Goal: Find specific page/section: Find specific page/section

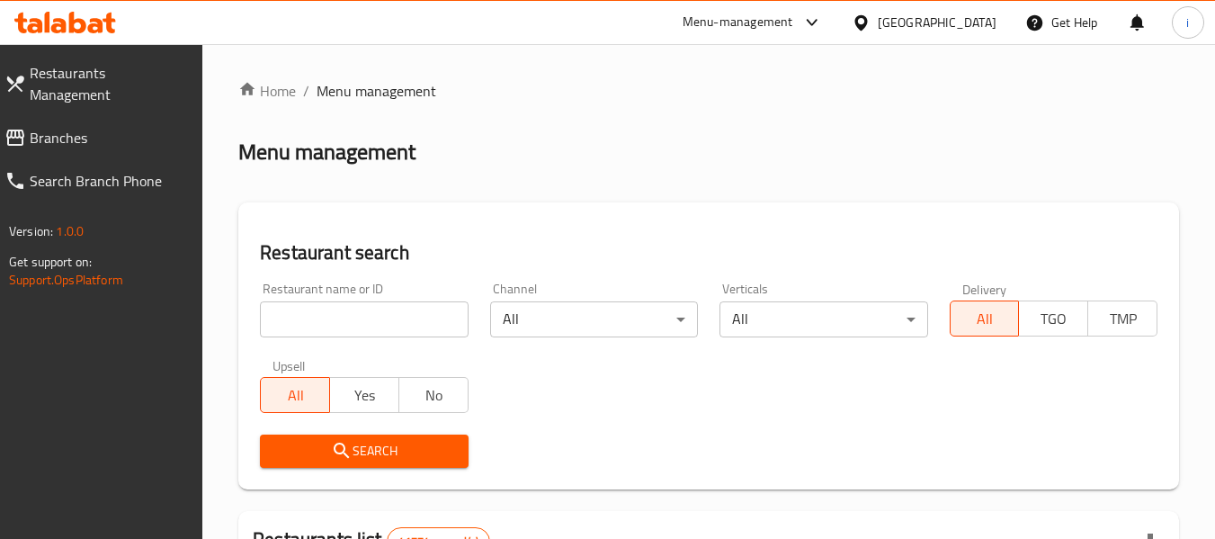
click at [76, 127] on span "Branches" at bounding box center [109, 138] width 159 height 22
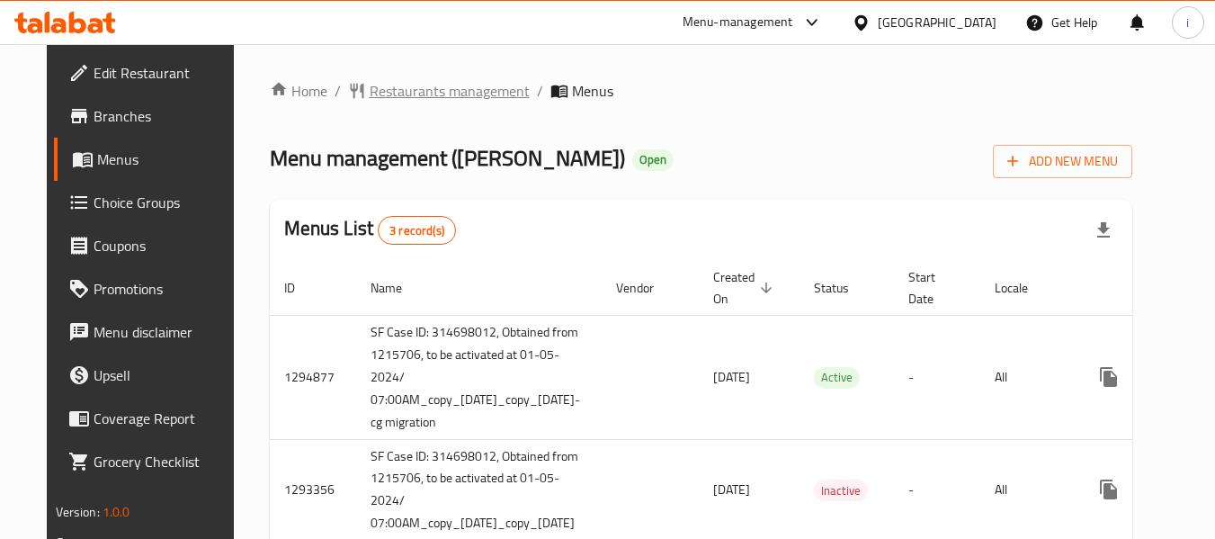
click at [443, 86] on span "Restaurants management" at bounding box center [450, 91] width 160 height 22
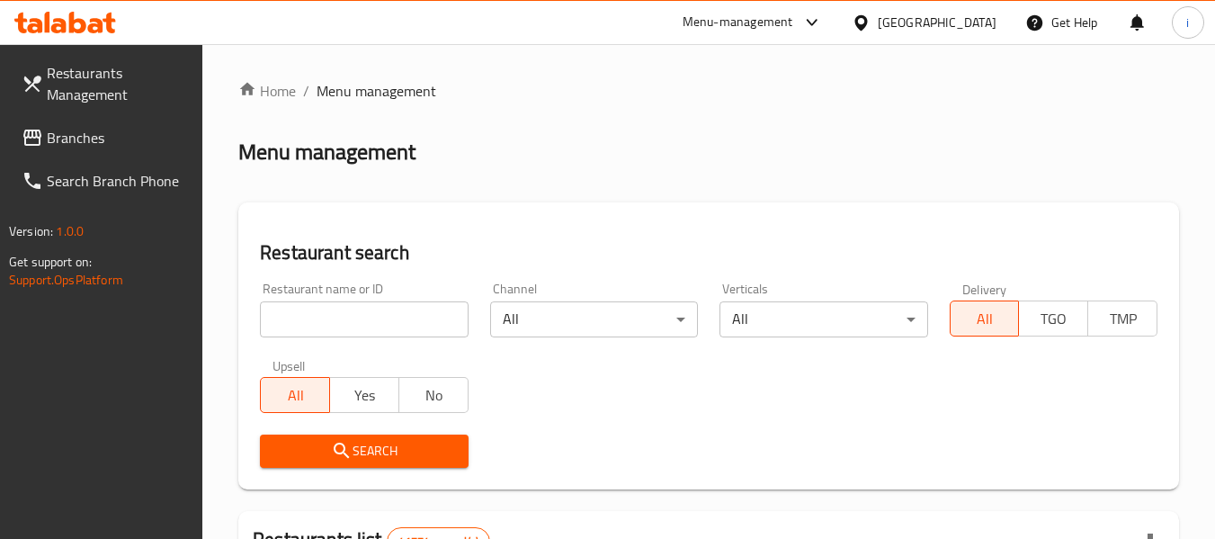
click at [362, 324] on input "search" at bounding box center [364, 319] width 208 height 36
paste input "13265"
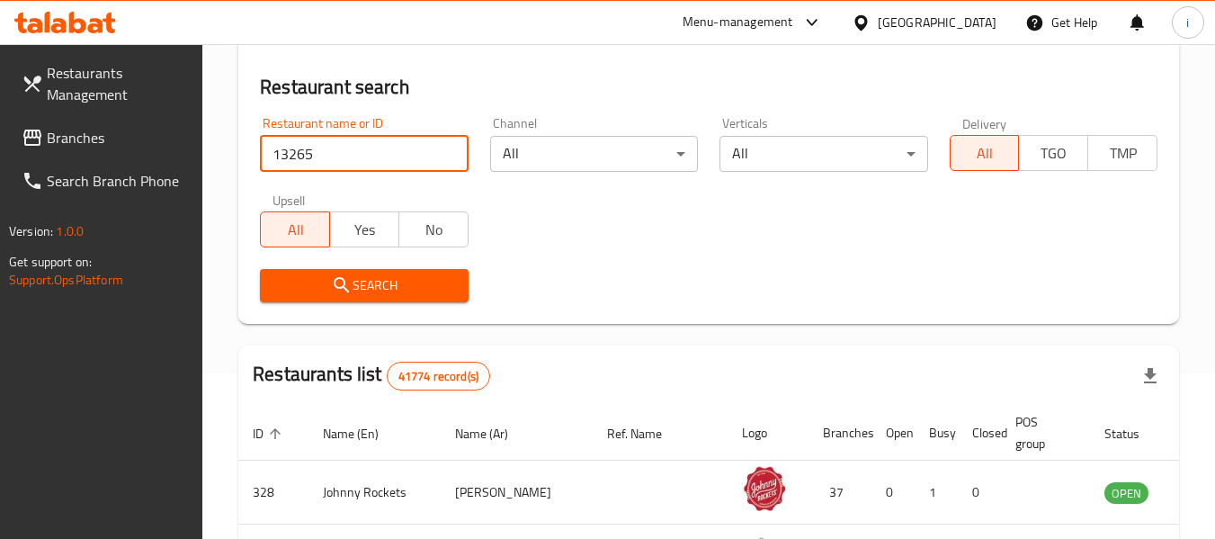
scroll to position [180, 0]
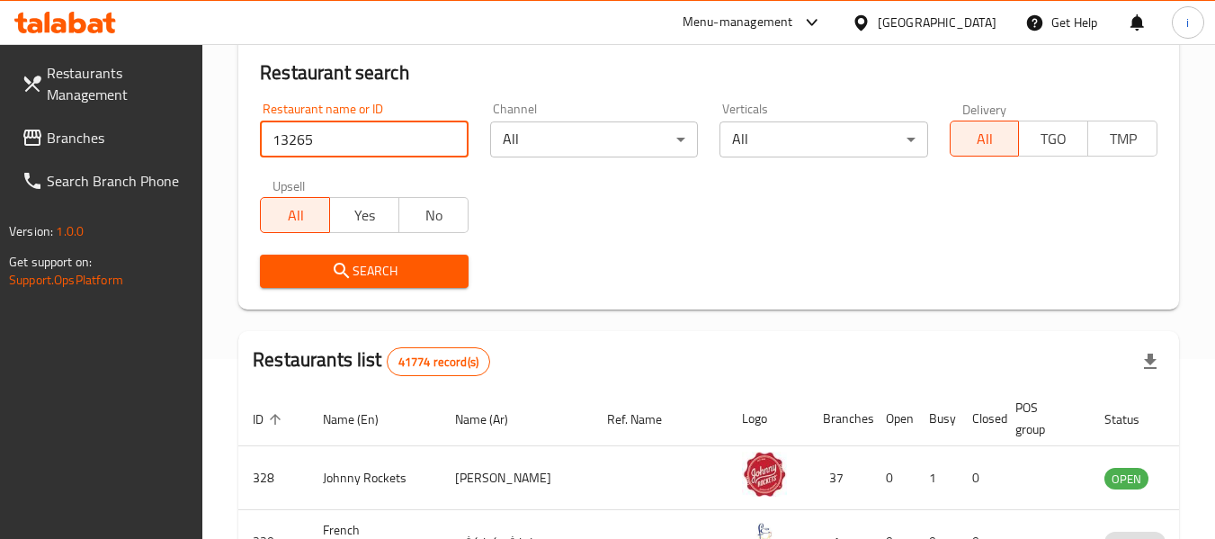
type input "13265"
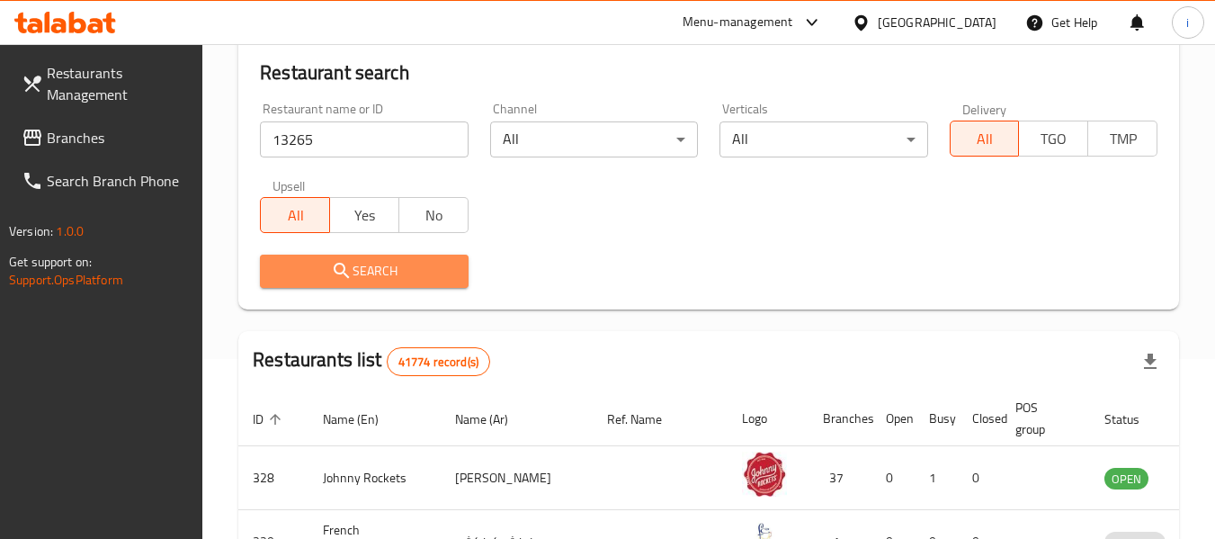
click at [336, 274] on icon "submit" at bounding box center [342, 271] width 22 height 22
click at [336, 274] on div at bounding box center [607, 269] width 1215 height 539
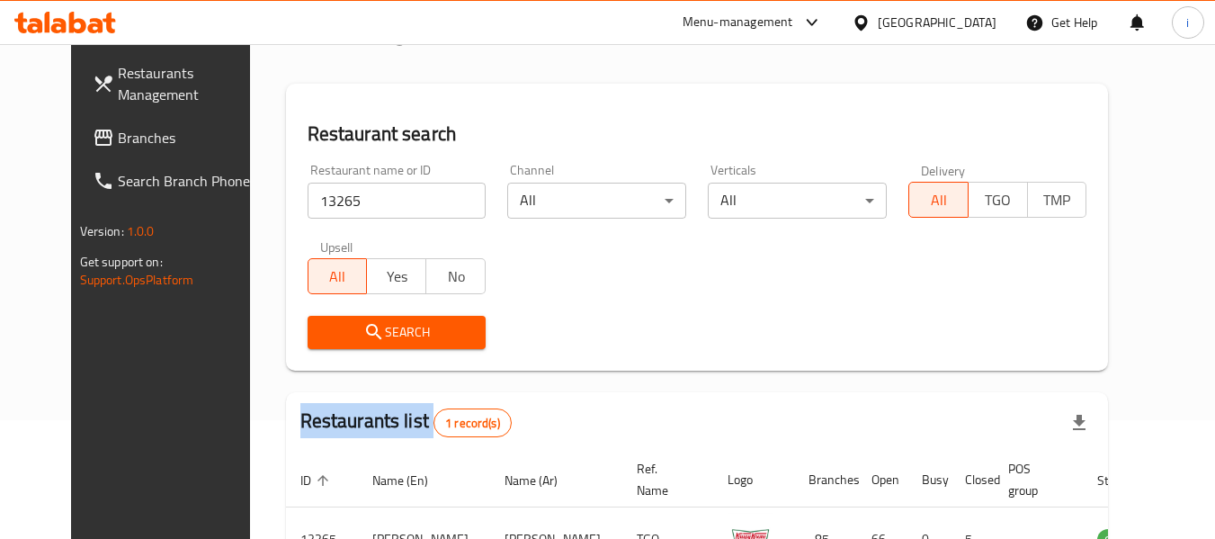
scroll to position [90, 0]
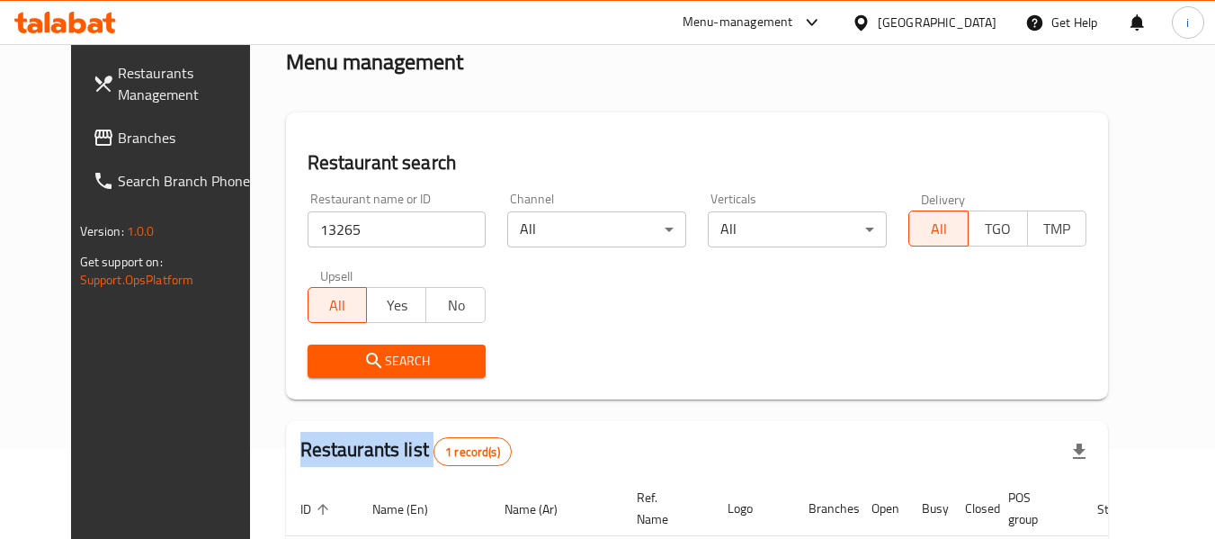
click at [118, 137] on span "Branches" at bounding box center [189, 138] width 142 height 22
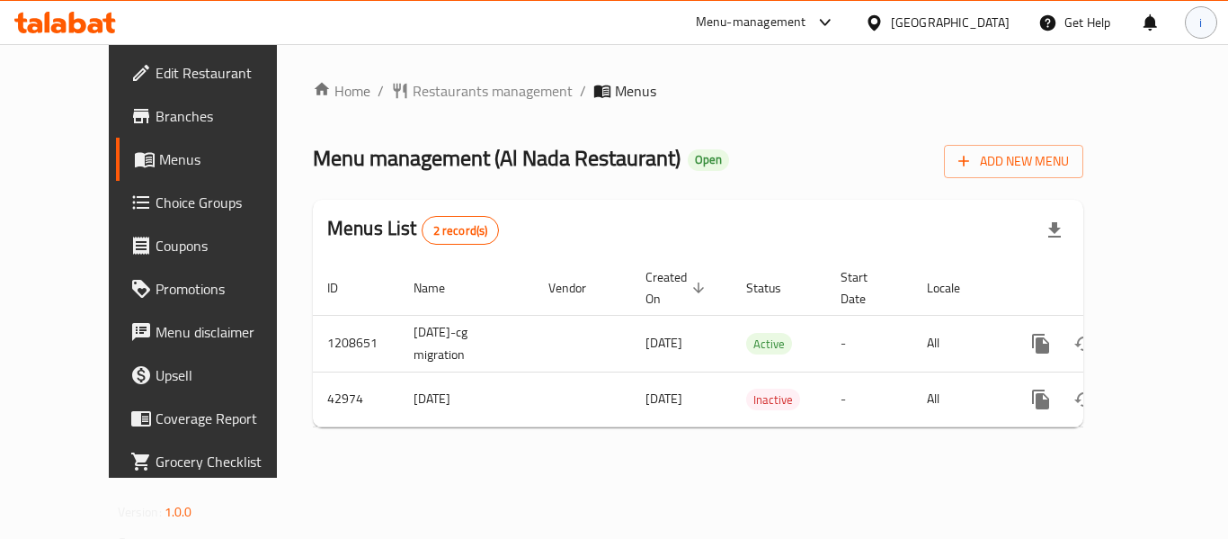
click at [1201, 32] on span "i" at bounding box center [1201, 23] width 3 height 20
click at [910, 131] on div "Home / Restaurants management / Menus Menu management ( Al Nada Restaurant ) Op…" at bounding box center [698, 261] width 771 height 362
click at [65, 22] on icon at bounding box center [58, 25] width 15 height 15
